Goal: Information Seeking & Learning: Find specific fact

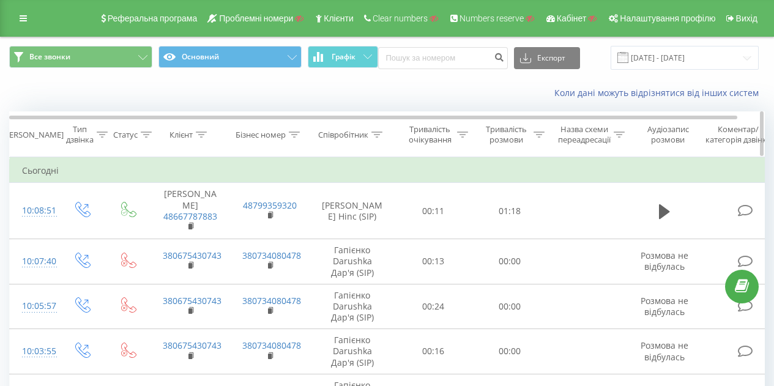
click at [375, 135] on icon at bounding box center [377, 135] width 11 height 6
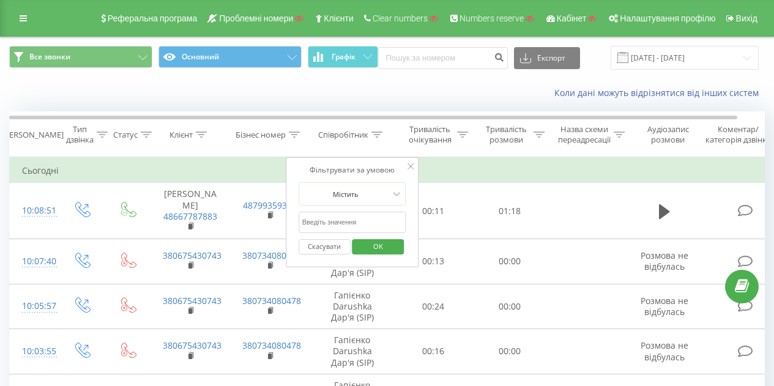
click at [377, 215] on input "text" at bounding box center [353, 222] width 108 height 21
type input "[PERSON_NAME]"
click at [391, 243] on span "OK" at bounding box center [378, 246] width 34 height 19
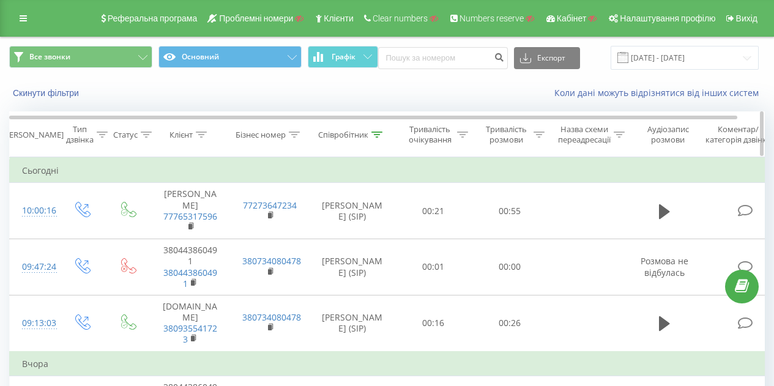
click at [542, 134] on icon at bounding box center [539, 135] width 11 height 6
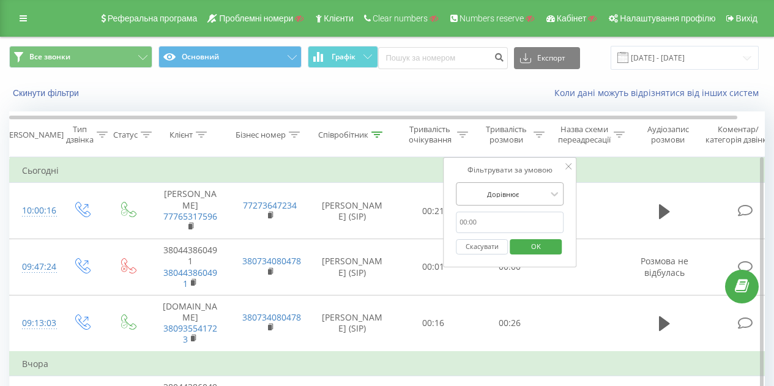
click at [536, 191] on div at bounding box center [503, 195] width 87 height 12
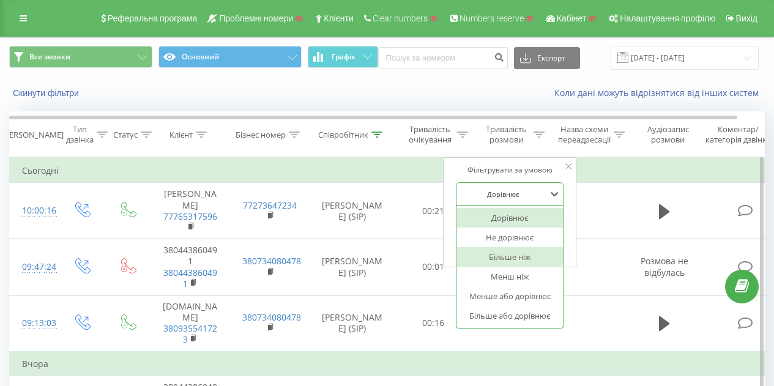
click at [533, 252] on div "Більше ніж" at bounding box center [510, 257] width 107 height 20
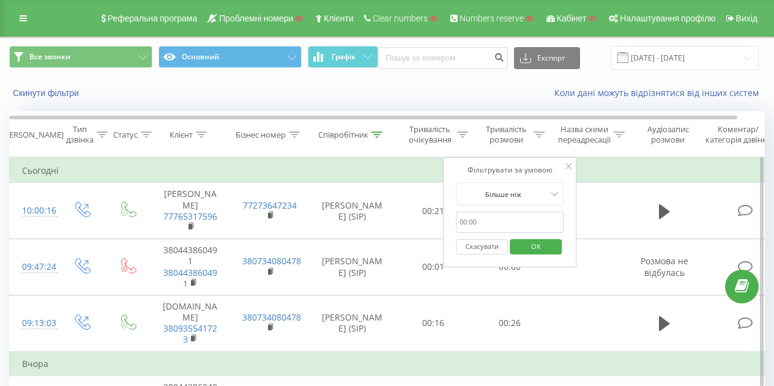
click at [465, 222] on input "text" at bounding box center [510, 222] width 108 height 21
click at [468, 220] on input "text" at bounding box center [510, 222] width 108 height 21
click at [498, 226] on input "text" at bounding box center [510, 222] width 108 height 21
type input "01:00"
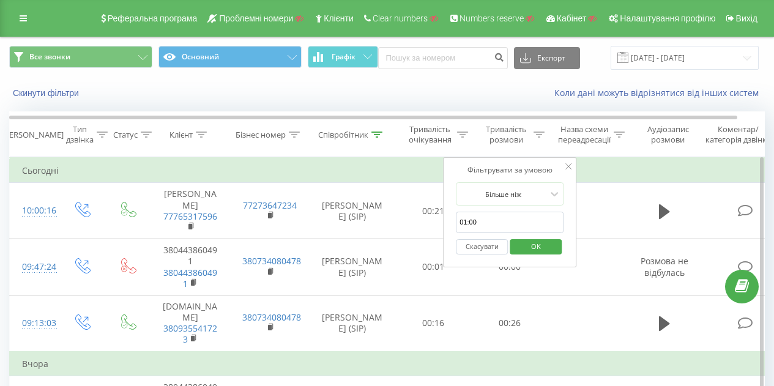
click at [530, 239] on span "OK" at bounding box center [536, 246] width 34 height 19
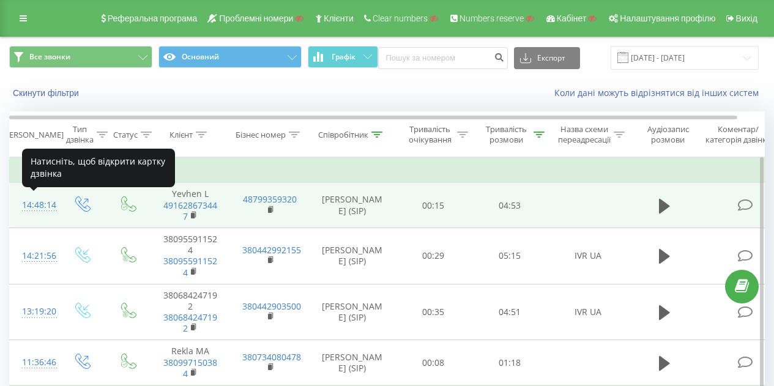
click at [44, 208] on div "14:48:14" at bounding box center [34, 205] width 24 height 24
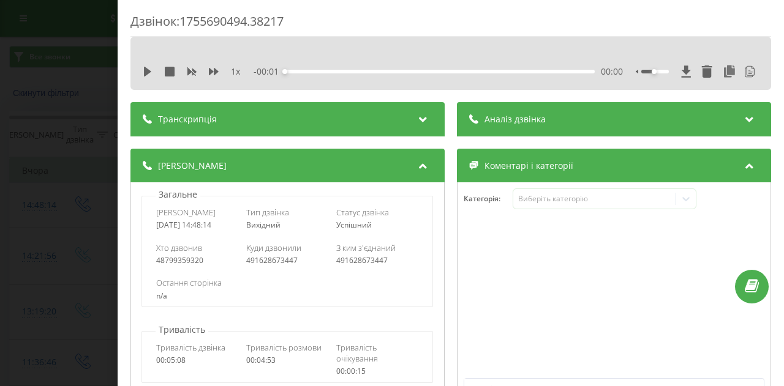
click at [295, 121] on div "Транскрипція" at bounding box center [287, 119] width 314 height 34
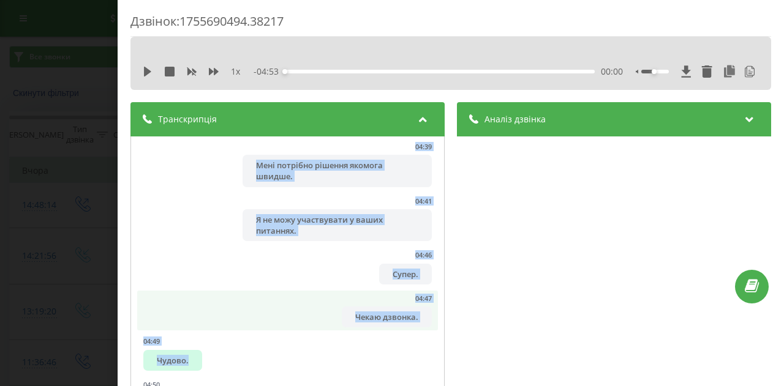
scroll to position [338, 0]
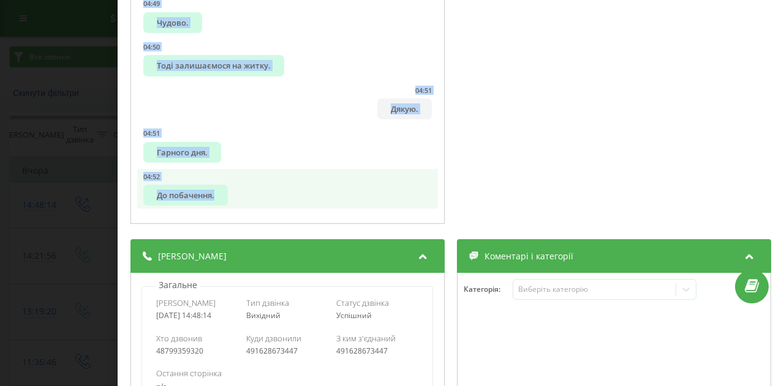
drag, startPoint x: 262, startPoint y: 142, endPoint x: 400, endPoint y: 204, distance: 151.2
click at [400, 204] on div "00:01 Алло. 00:01 Ти пішов. 00:02 Євген, доброго дня. 00:03 Так, добре. 00:04 М…" at bounding box center [287, 12] width 314 height 426
copy ul "Алло. 00:01 Ти пішов. 00:02 Євген, доброго дня. 00:03 Так, добре. 00:04 Мене зв…"
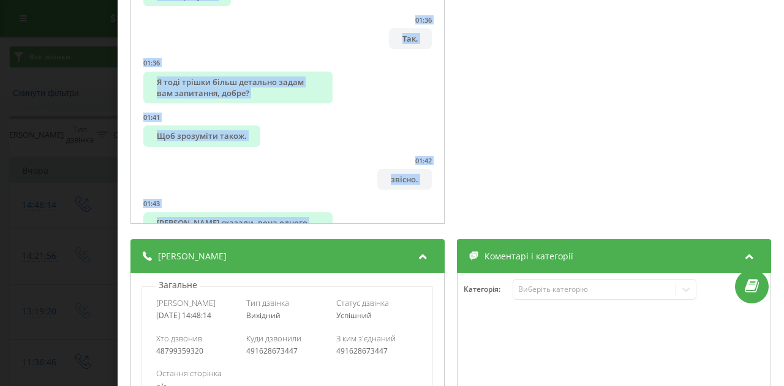
scroll to position [820, 0]
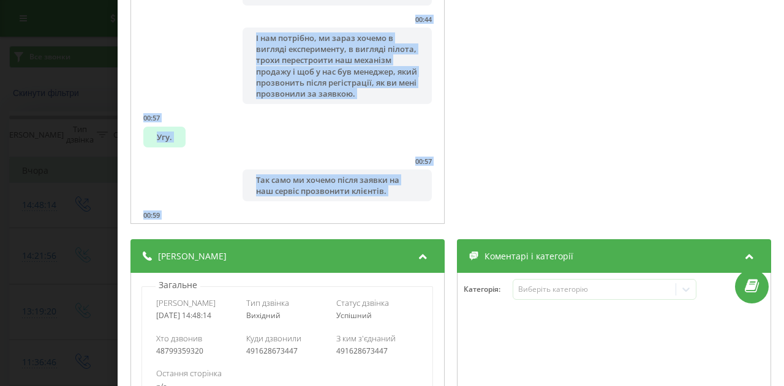
click at [39, 188] on div "Дзвінок : 1755690494.38217 1 x - 04:53 00:00 00:00 Транскрипція 00:01 Алло. 00:…" at bounding box center [392, 193] width 784 height 386
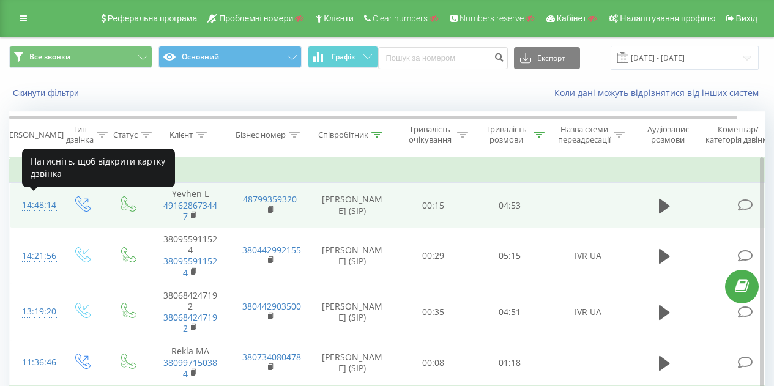
click at [23, 207] on div "14:48:14" at bounding box center [34, 205] width 24 height 24
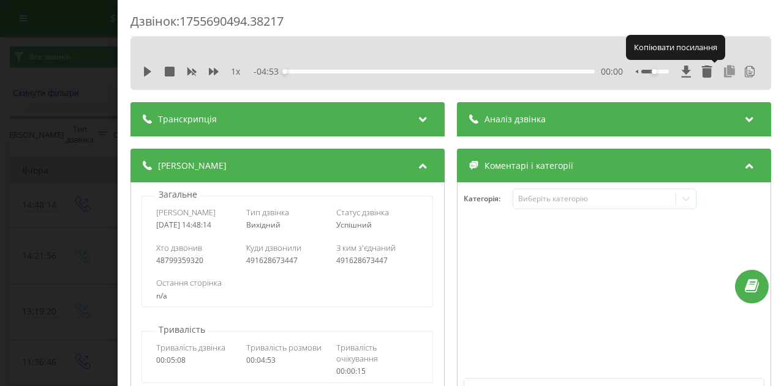
click at [722, 70] on icon at bounding box center [729, 71] width 15 height 12
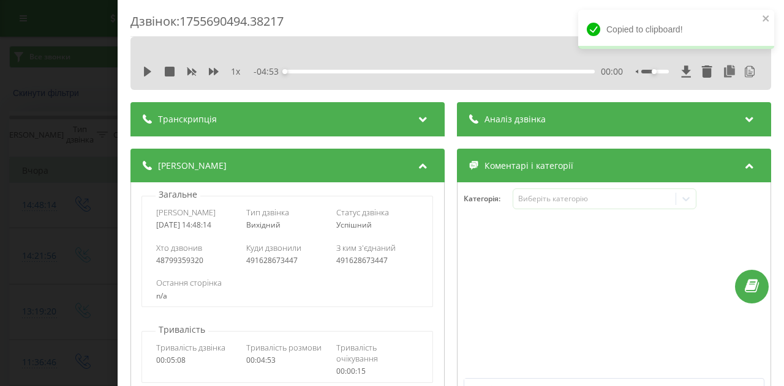
click at [294, 4] on div "Дзвінок : 1755690494.38217 1 x - 04:53 00:00 00:00 Транскрипція 00:01 Алло. 00:…" at bounding box center [451, 193] width 666 height 386
click at [50, 51] on div "Дзвінок : 1755690494.38217 1 x - 04:53 00:00 00:00 Транскрипція 00:01 Алло. 00:…" at bounding box center [392, 193] width 784 height 386
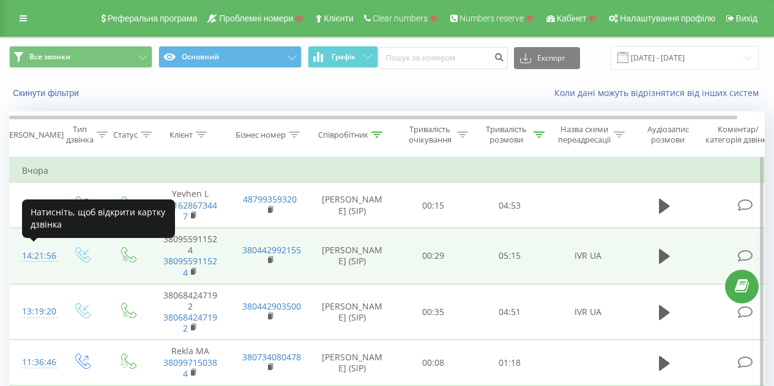
click at [36, 249] on div "14:21:56" at bounding box center [34, 256] width 24 height 24
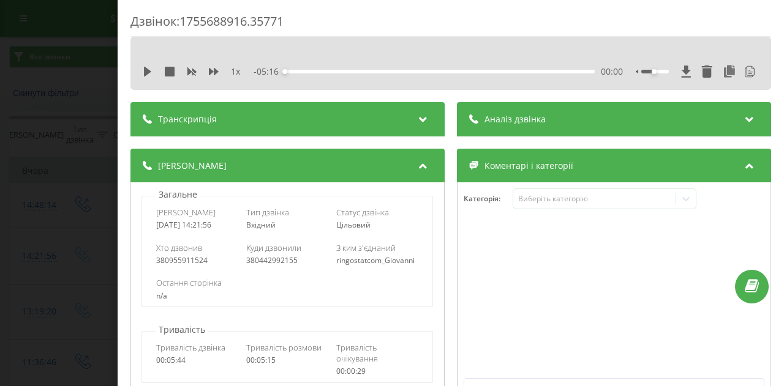
click at [292, 117] on div "Транскрипція" at bounding box center [287, 119] width 314 height 34
click at [427, 125] on div "Транскрипція" at bounding box center [287, 119] width 314 height 34
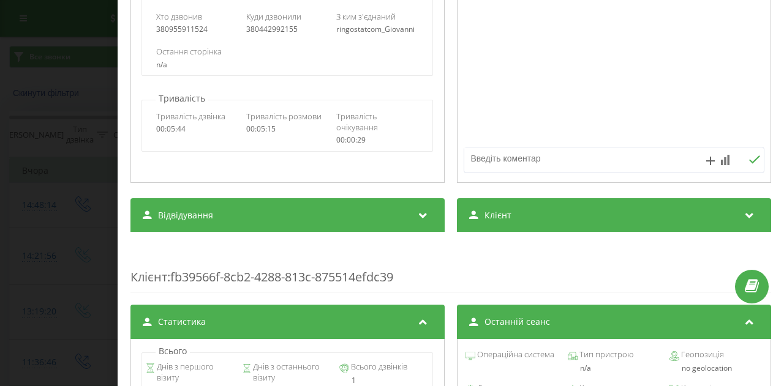
scroll to position [322, 0]
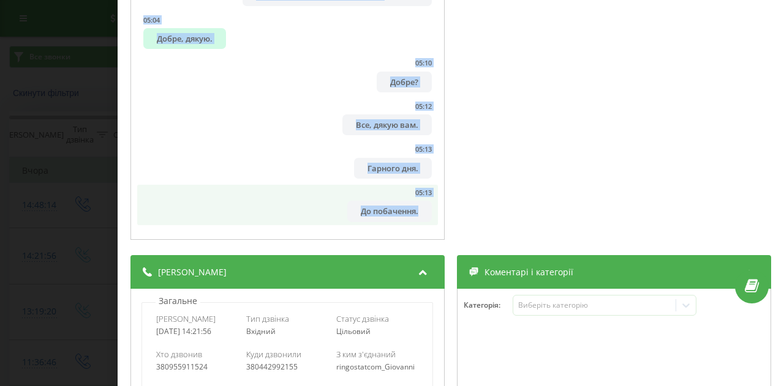
drag, startPoint x: 296, startPoint y: 173, endPoint x: 420, endPoint y: 212, distance: 130.5
copy ul "Так, доброго дня. 00:03 Мене звати Ігор, компанія Ringo Start, що може вам допо…"
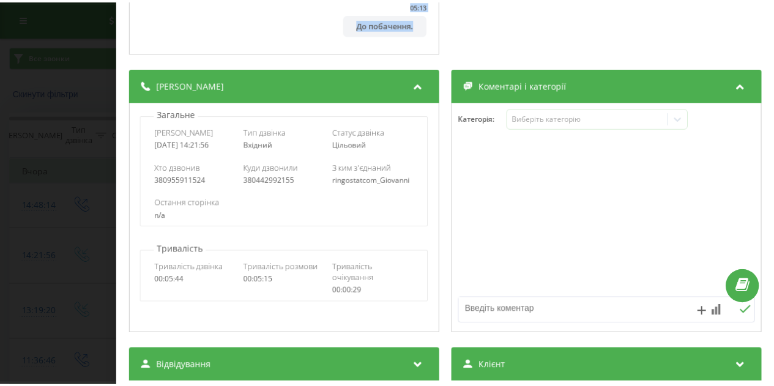
scroll to position [0, 0]
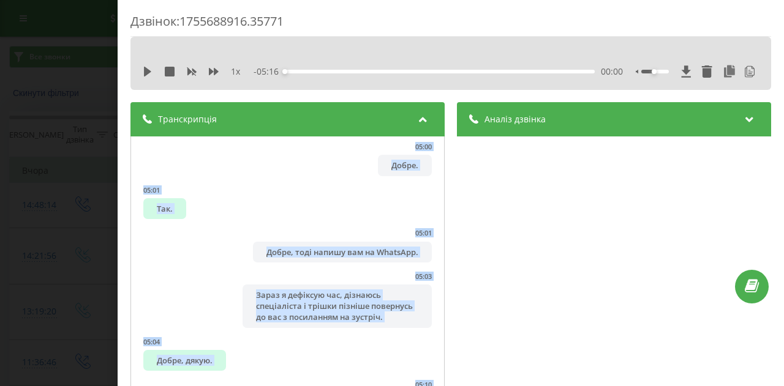
click at [77, 72] on div "Дзвінок : 1755688916.35771 1 x - 05:16 00:00 00:00 Транскрипція 00:02 Так, добр…" at bounding box center [392, 193] width 784 height 386
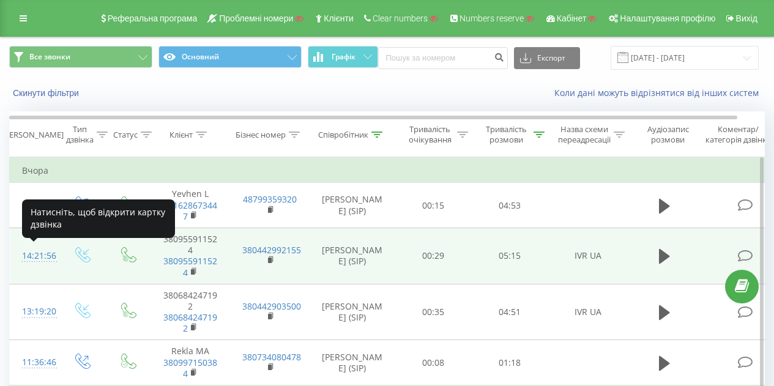
click at [44, 258] on div "14:21:56" at bounding box center [34, 256] width 24 height 24
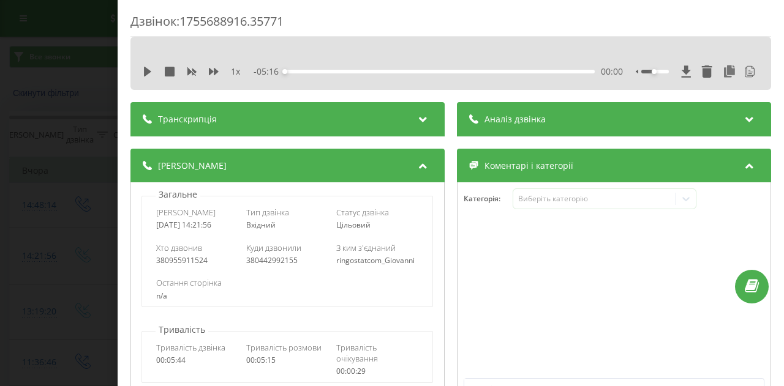
click at [708, 17] on div "Дзвінок : 1755688916.35771" at bounding box center [450, 25] width 640 height 24
click at [47, 21] on div "Дзвінок : 1755688916.35771 1 x - 05:16 00:00 00:00 Транскрипція 00:02 Так, добр…" at bounding box center [392, 193] width 784 height 386
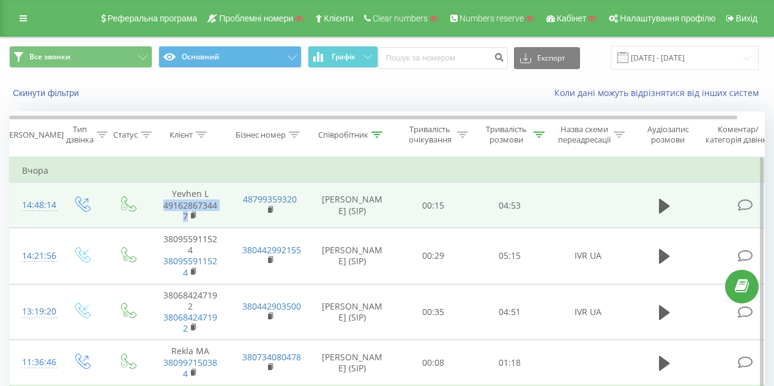
drag, startPoint x: 157, startPoint y: 205, endPoint x: 189, endPoint y: 223, distance: 36.7
click at [189, 223] on td "Yevhen L 491628673447" at bounding box center [191, 205] width 80 height 45
copy link "491628673447"
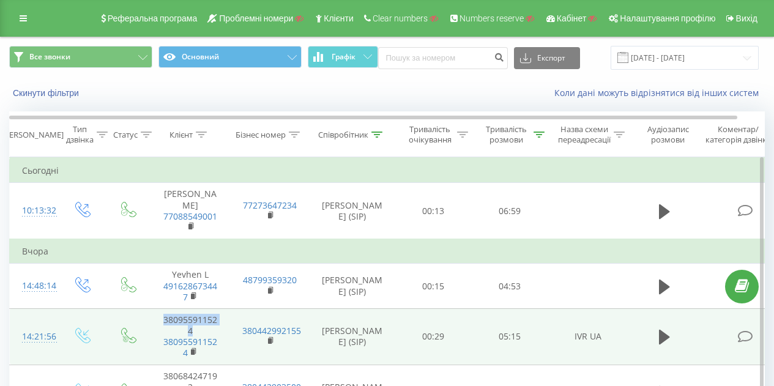
drag, startPoint x: 154, startPoint y: 311, endPoint x: 200, endPoint y: 322, distance: 47.2
click at [200, 322] on td "380955911524 380955911524" at bounding box center [191, 337] width 80 height 56
copy td "380955911524"
